Goal: Find specific page/section: Find specific page/section

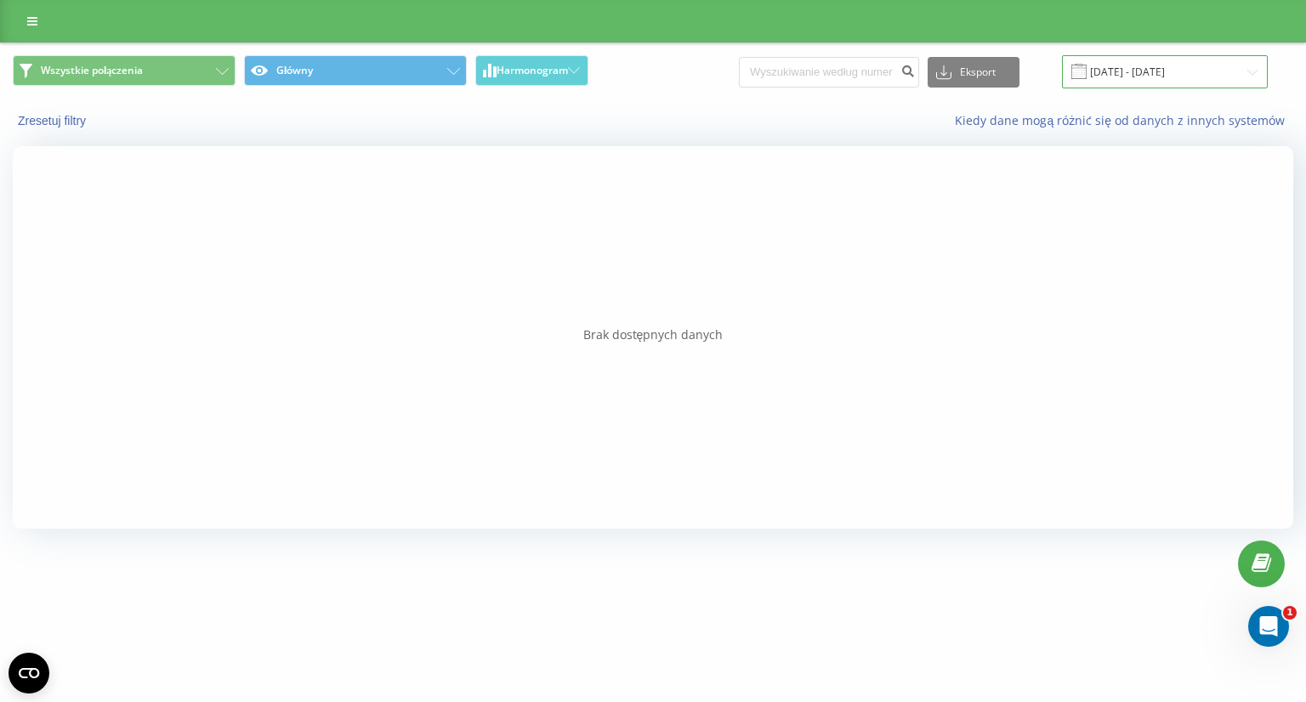
click at [1095, 66] on div "[DATE] - [DATE]" at bounding box center [1165, 71] width 206 height 33
click at [1109, 72] on input "[DATE] - [DATE]" at bounding box center [1165, 71] width 206 height 33
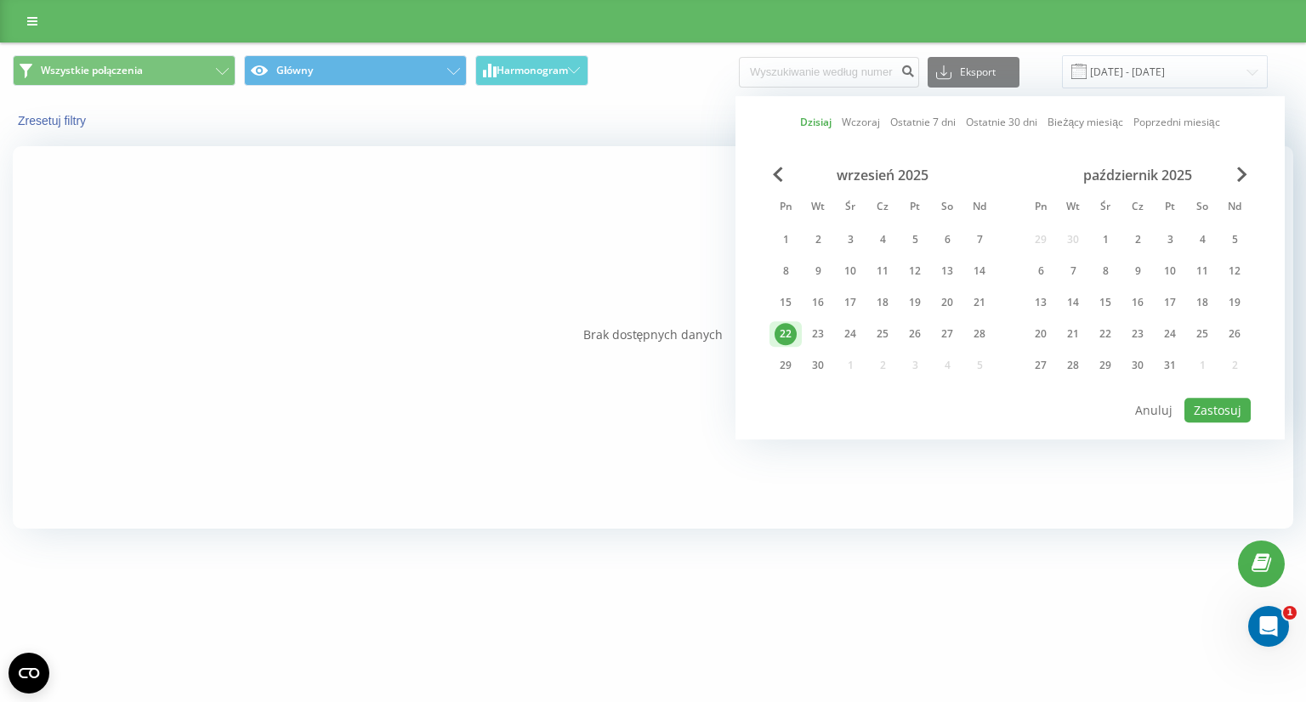
click at [792, 324] on div "22" at bounding box center [785, 334] width 22 height 22
drag, startPoint x: 792, startPoint y: 324, endPoint x: 809, endPoint y: 313, distance: 20.3
click at [793, 324] on div "22" at bounding box center [785, 334] width 22 height 22
click at [1205, 402] on button "Zastosuj" at bounding box center [1217, 410] width 66 height 25
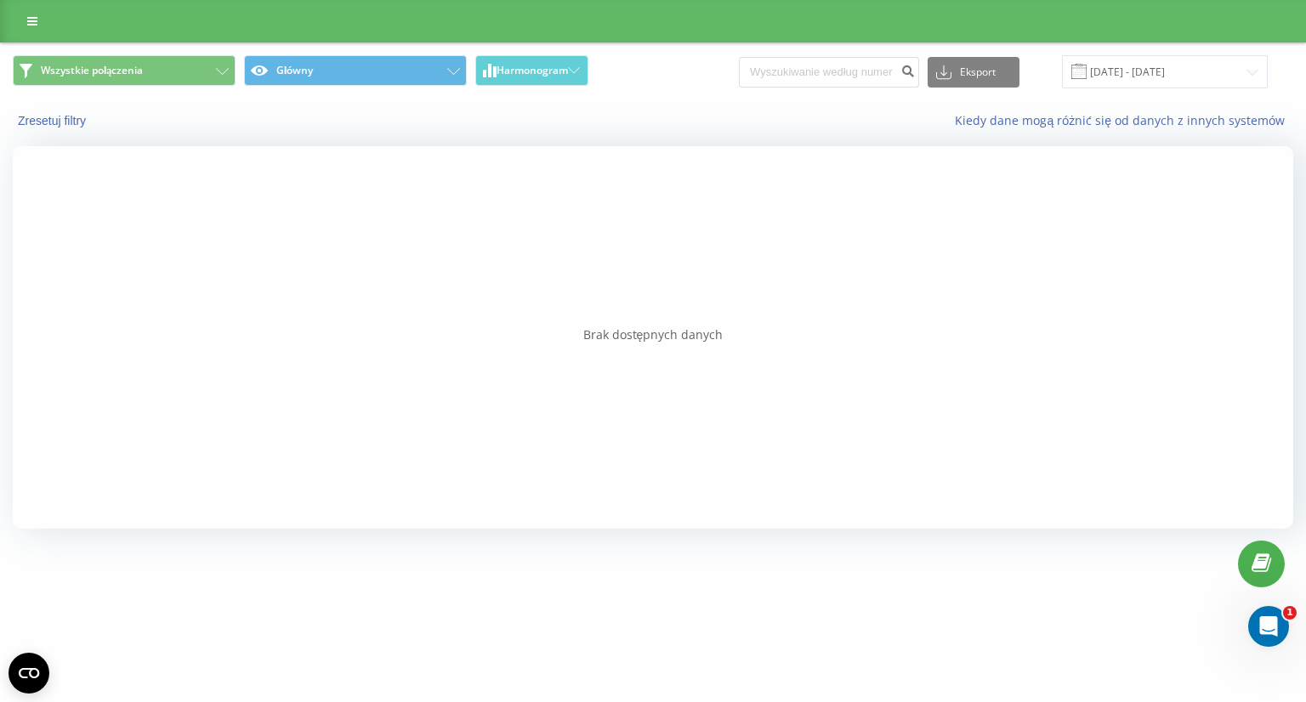
click at [1302, 438] on div "Wszystkie połączenia Główny Harmonogram Eksport .csv .xls .xlsx 22.09.2025 - 22…" at bounding box center [653, 293] width 1306 height 501
click at [523, 74] on span "Harmonogram" at bounding box center [531, 71] width 71 height 12
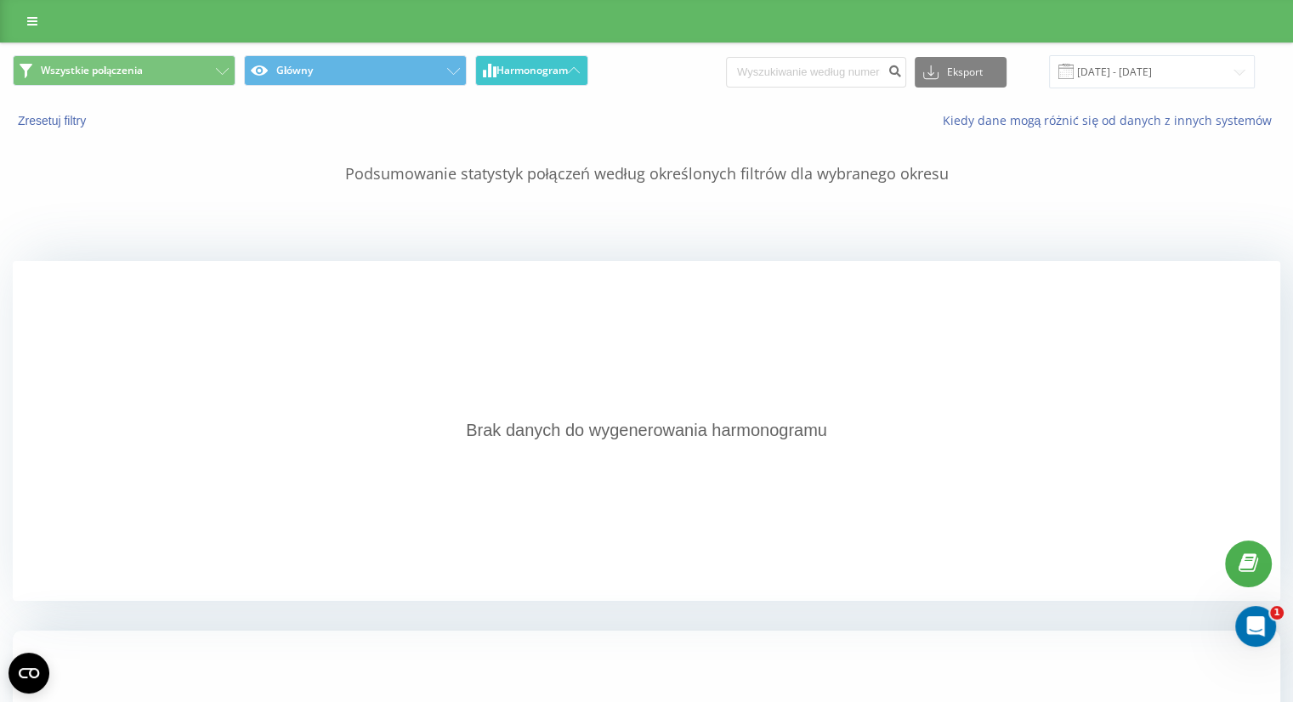
click at [522, 73] on span "Harmonogram" at bounding box center [531, 71] width 71 height 12
